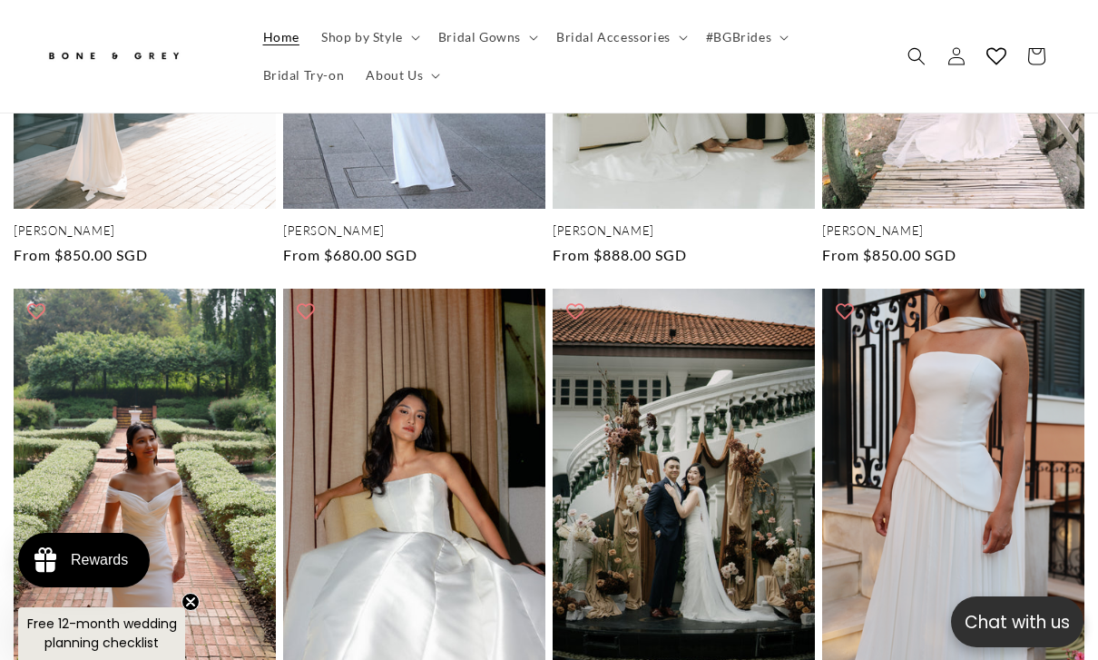
scroll to position [0, 1098]
click at [412, 38] on icon at bounding box center [415, 38] width 8 height 5
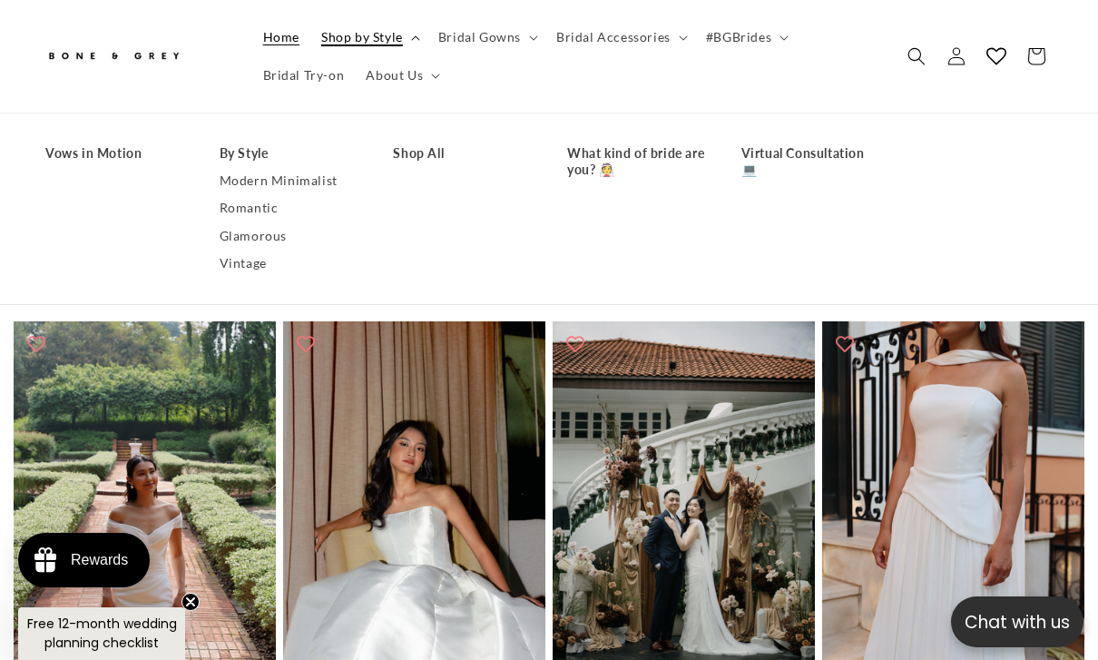
scroll to position [0, 715]
click at [521, 45] on summary "Bridal Gowns" at bounding box center [487, 37] width 118 height 38
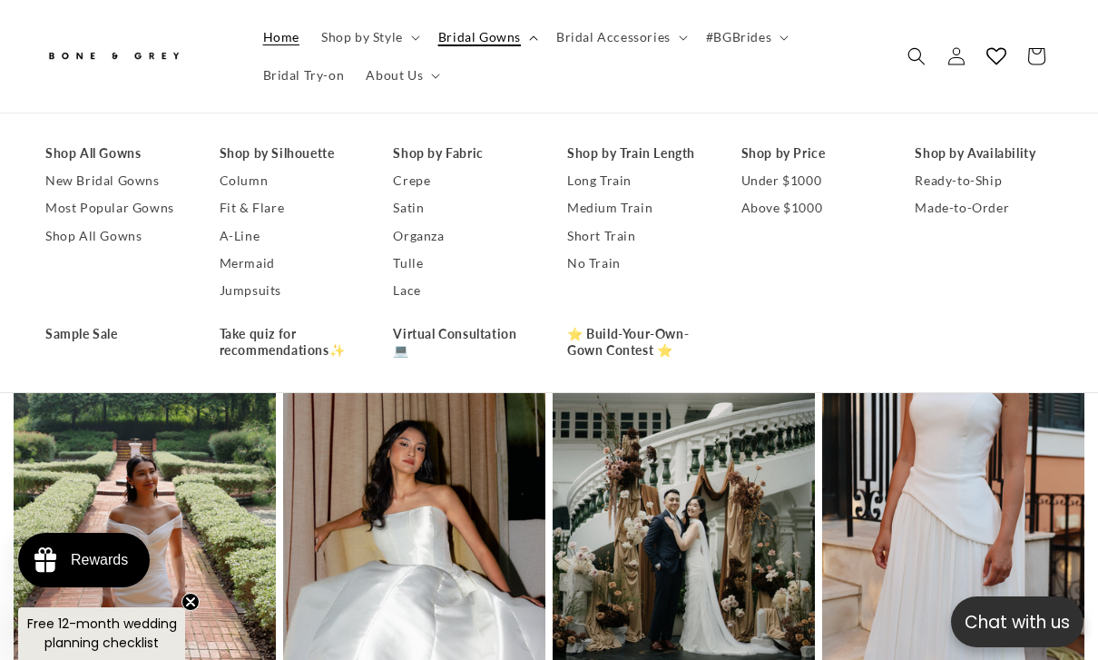
scroll to position [0, 0]
click at [93, 242] on link "Shop All Gowns" at bounding box center [114, 235] width 138 height 27
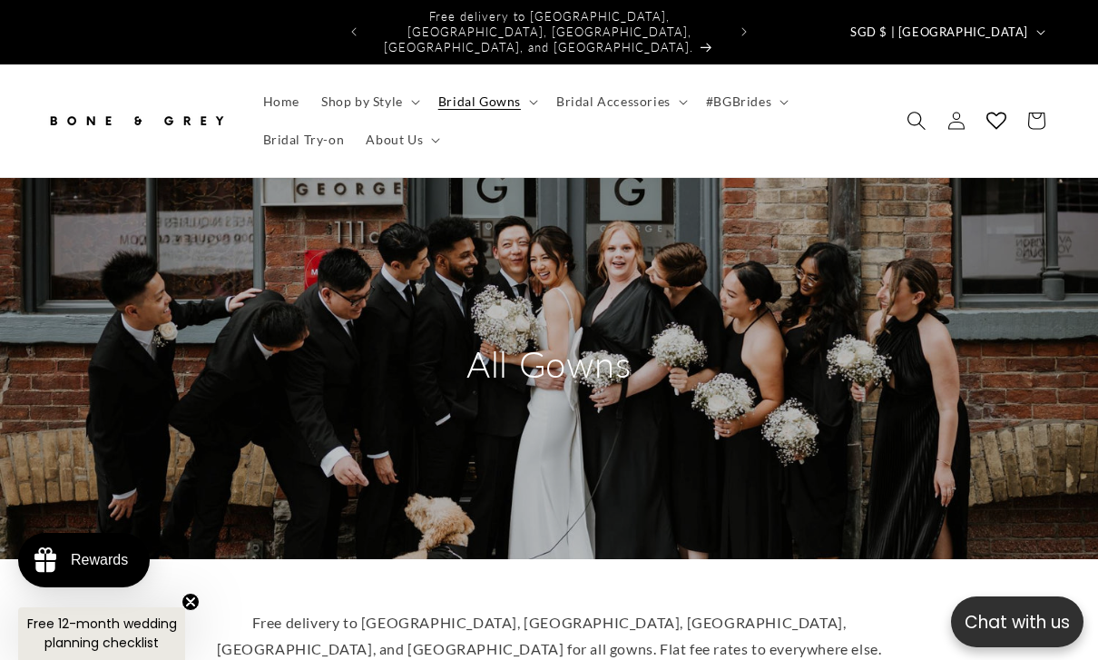
click at [909, 111] on icon "Search" at bounding box center [916, 120] width 19 height 19
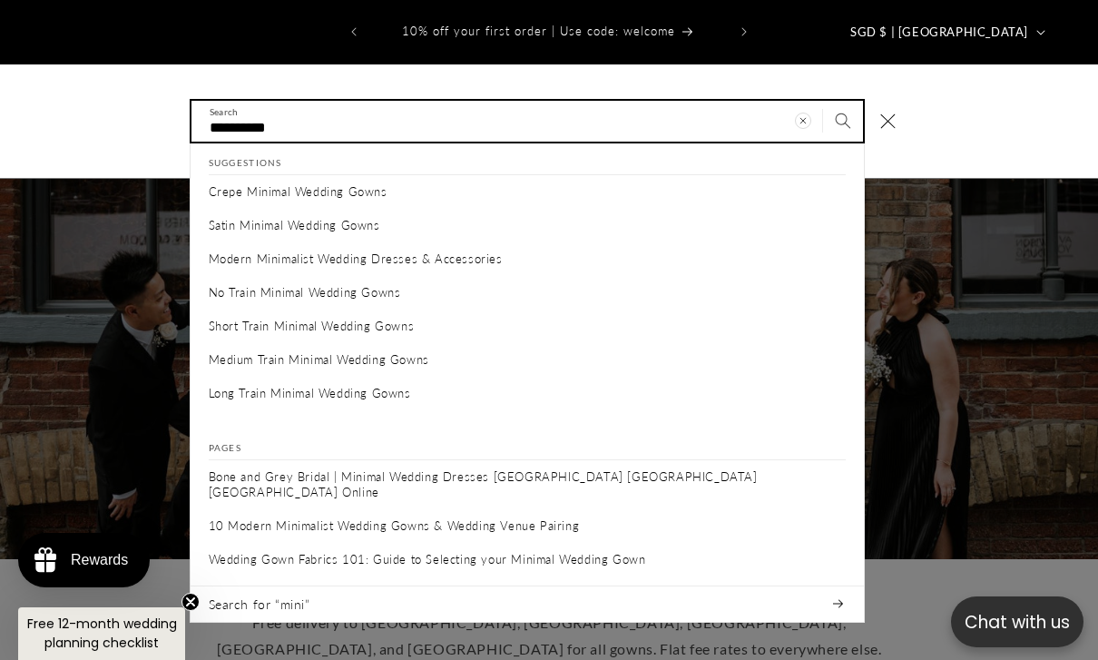
type input "**********"
click at [842, 103] on button "Search" at bounding box center [843, 121] width 40 height 40
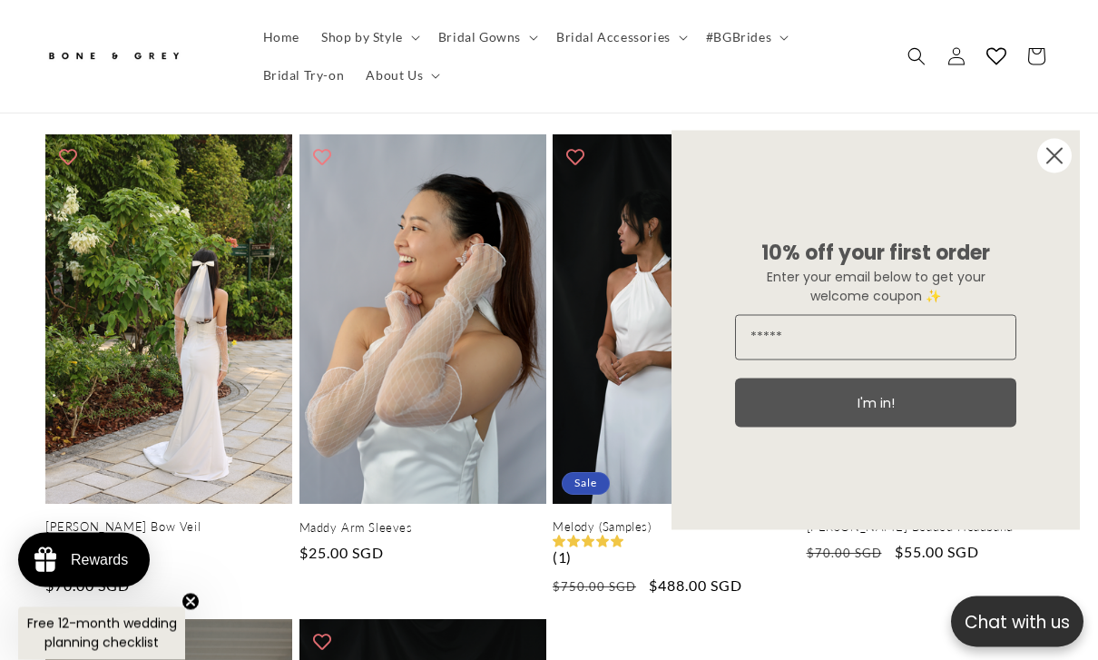
scroll to position [333, 0]
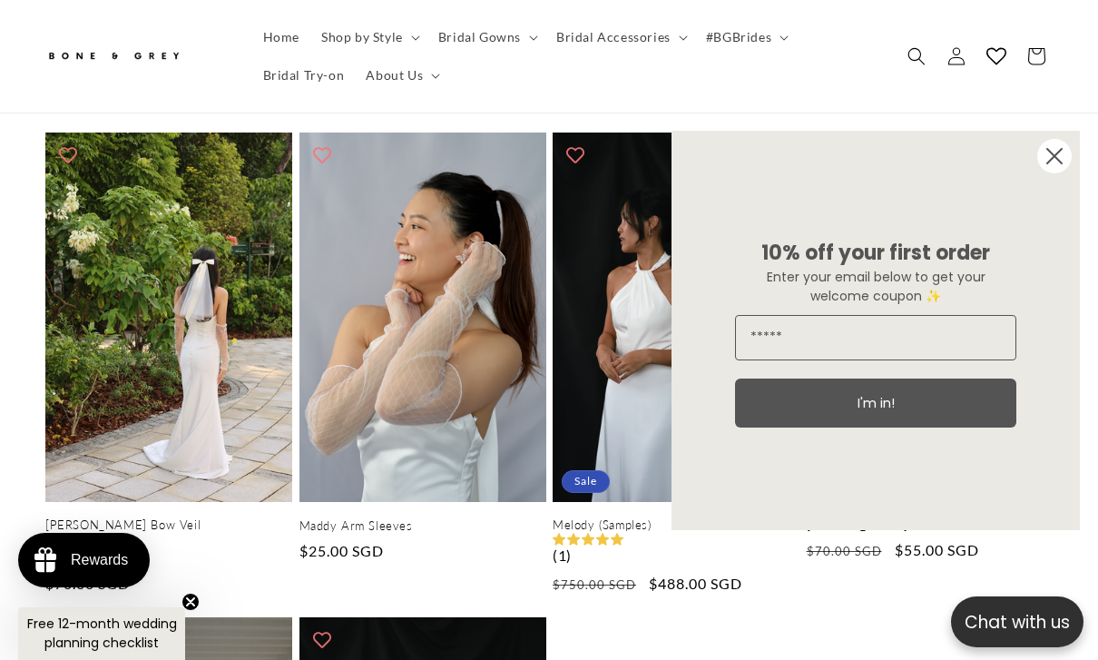
click at [1038, 173] on circle "Close dialog" at bounding box center [1055, 156] width 34 height 34
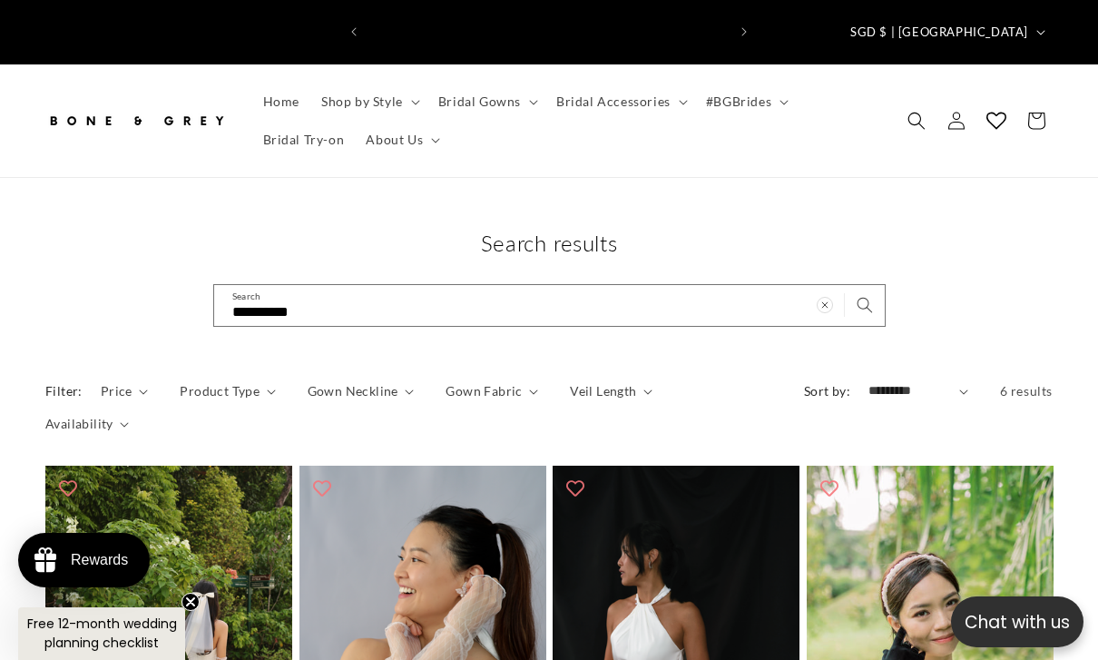
scroll to position [0, 0]
